Goal: Task Accomplishment & Management: Complete application form

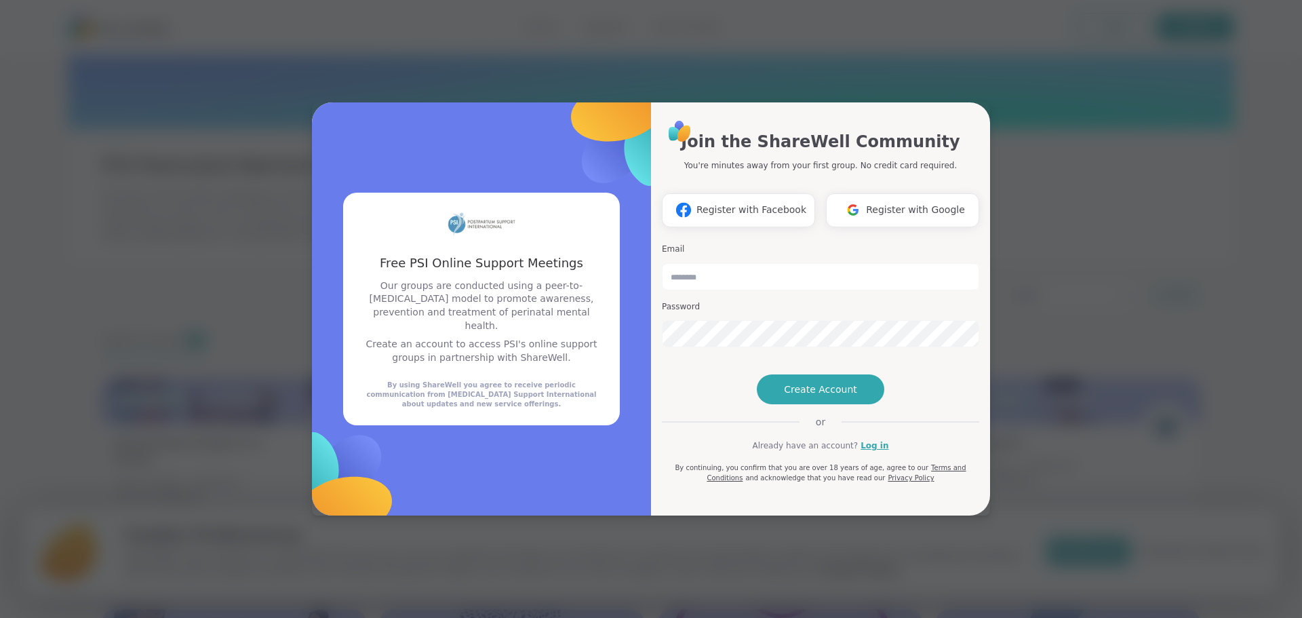
click at [887, 203] on span "Register with Google" at bounding box center [915, 210] width 99 height 14
click at [898, 202] on button "Register with Google" at bounding box center [902, 210] width 153 height 34
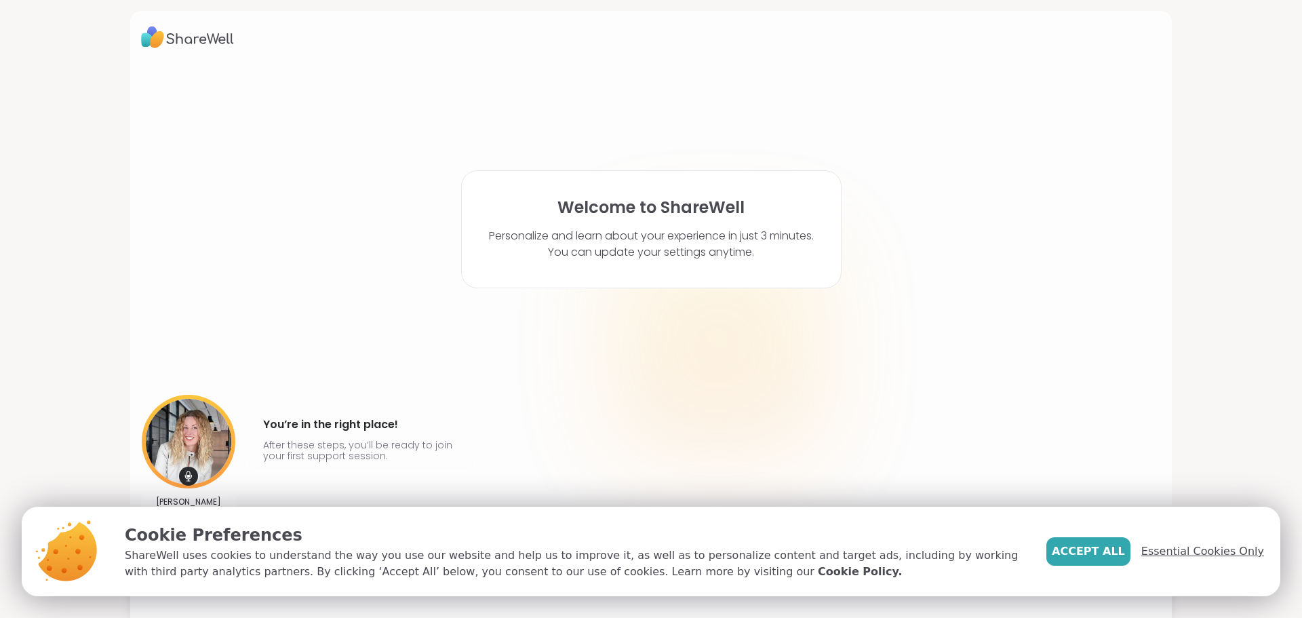
click at [1172, 558] on span "Essential Cookies Only" at bounding box center [1203, 551] width 123 height 16
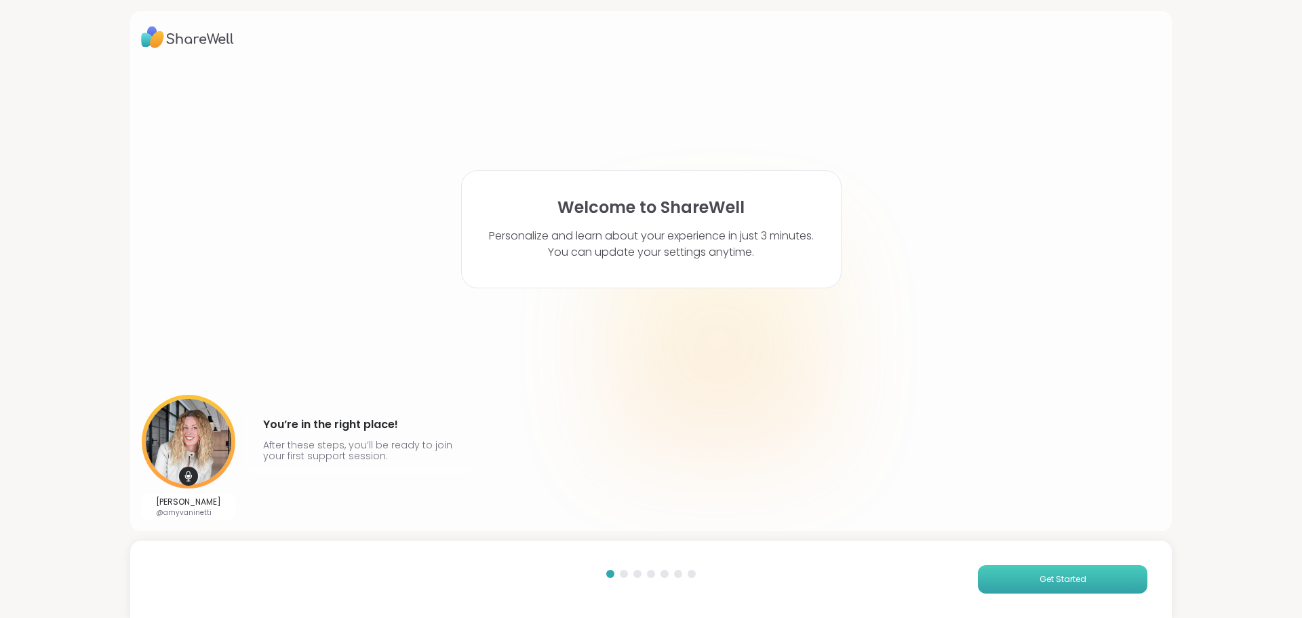
click at [1069, 583] on span "Get Started" at bounding box center [1063, 579] width 47 height 12
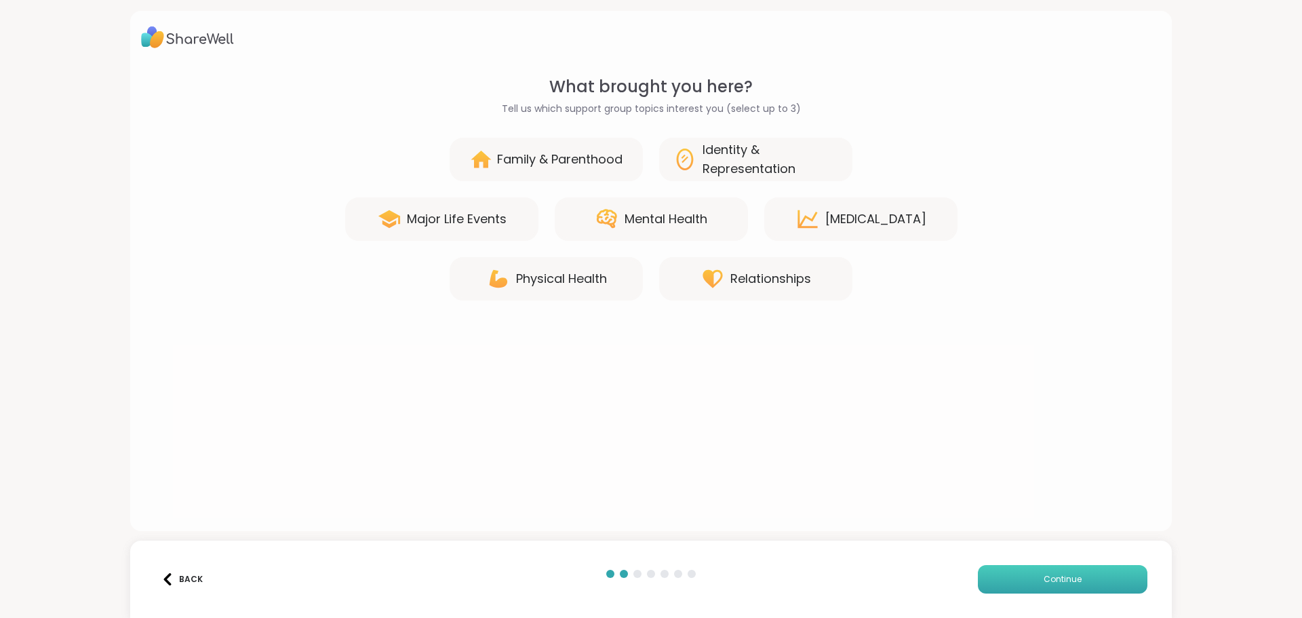
click at [1013, 591] on button "Continue" at bounding box center [1063, 579] width 170 height 28
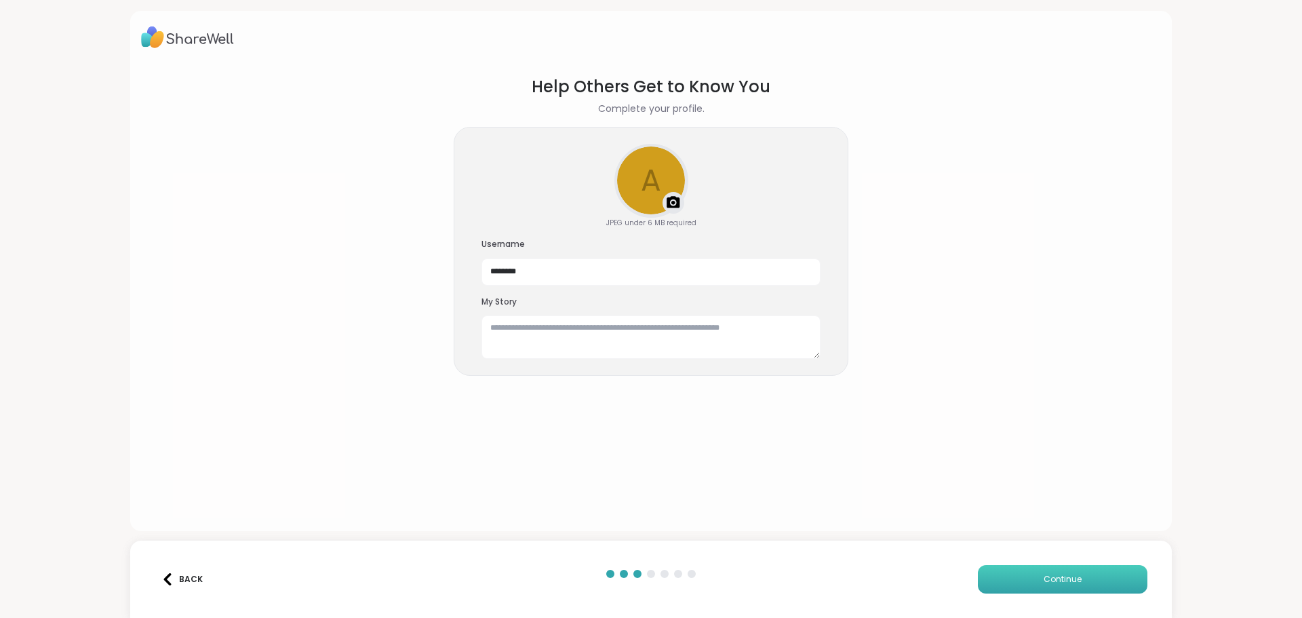
click at [1032, 586] on button "Continue" at bounding box center [1063, 579] width 170 height 28
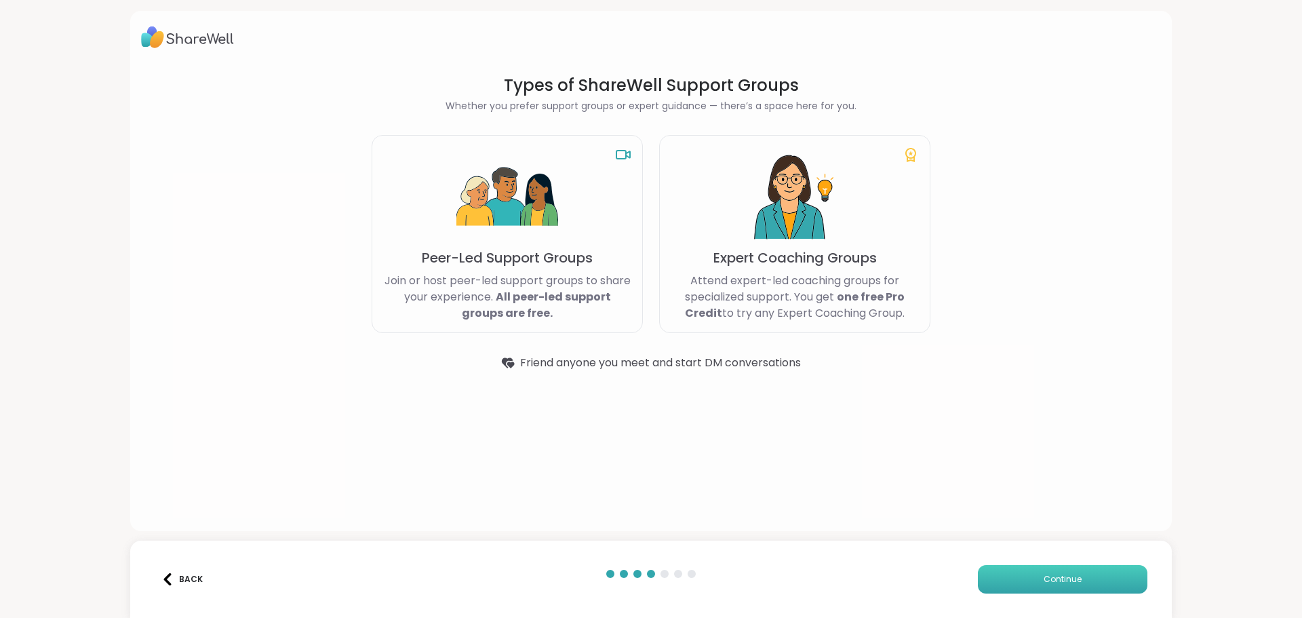
click at [1032, 586] on button "Continue" at bounding box center [1063, 579] width 170 height 28
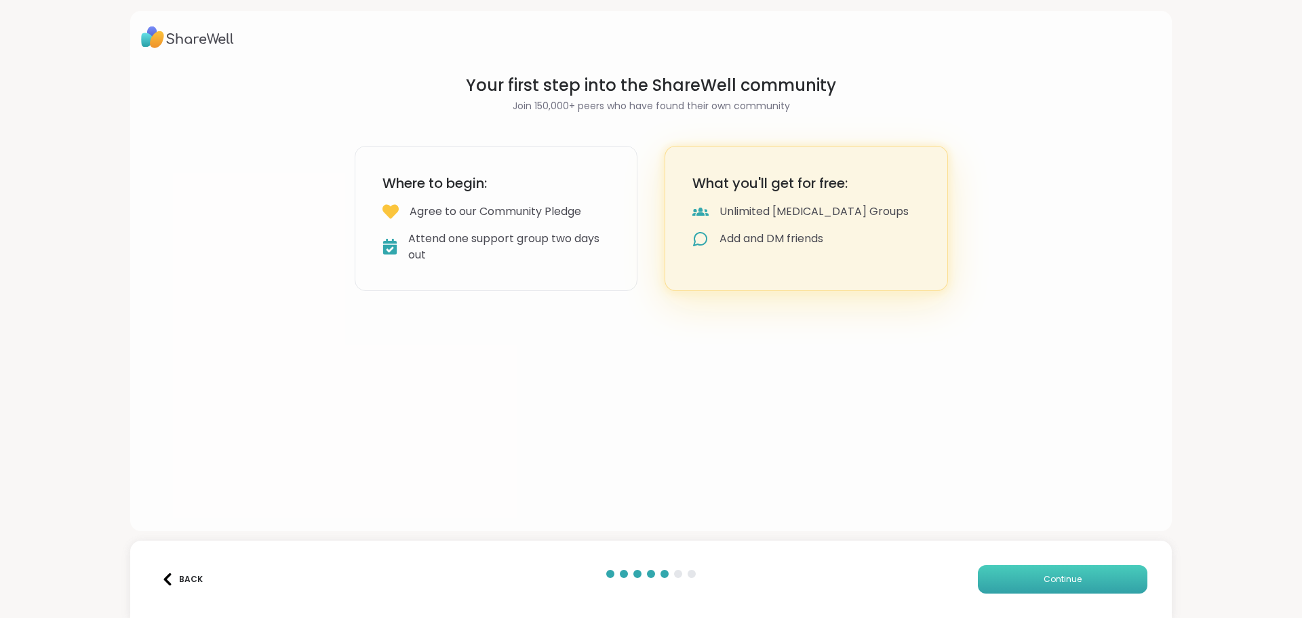
click at [1032, 586] on button "Continue" at bounding box center [1063, 579] width 170 height 28
